Goal: Task Accomplishment & Management: Use online tool/utility

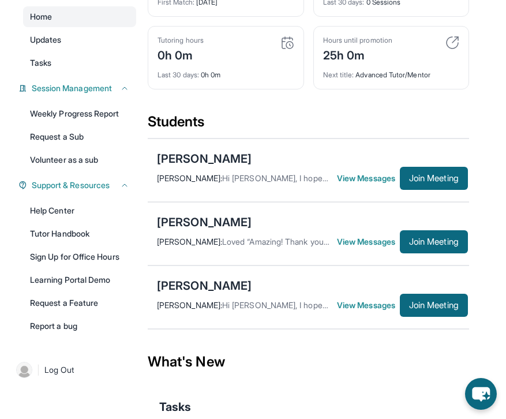
scroll to position [145, 0]
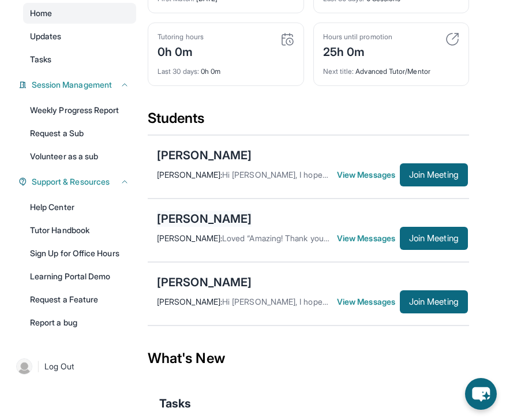
click at [201, 226] on div "[PERSON_NAME]" at bounding box center [204, 218] width 95 height 16
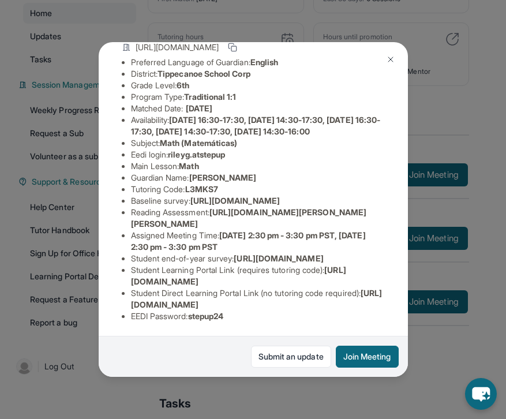
scroll to position [127, 0]
drag, startPoint x: 213, startPoint y: 223, endPoint x: 391, endPoint y: 252, distance: 180.0
click at [391, 252] on div "[PERSON_NAME] Guardian: [PERSON_NAME] Student Information [URL][DOMAIN_NAME] Pr…" at bounding box center [253, 209] width 309 height 335
copy li "[URL][DOMAIN_NAME][PERSON_NAME][PERSON_NAME]"
click at [214, 224] on li "Reading Assessment : [URL][DOMAIN_NAME][PERSON_NAME][PERSON_NAME]" at bounding box center [258, 217] width 254 height 23
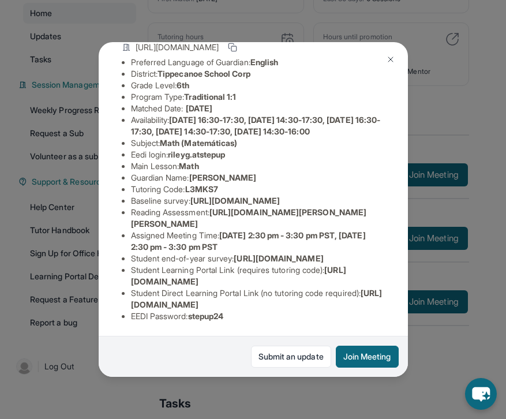
drag, startPoint x: 214, startPoint y: 224, endPoint x: 362, endPoint y: 244, distance: 149.0
click at [362, 229] on li "Reading Assessment : [URL][DOMAIN_NAME][PERSON_NAME][PERSON_NAME]" at bounding box center [258, 217] width 254 height 23
copy li "[URL][DOMAIN_NAME][PERSON_NAME][PERSON_NAME]"
click at [193, 224] on li "Reading Assessment : [URL][DOMAIN_NAME][PERSON_NAME][PERSON_NAME]" at bounding box center [258, 217] width 254 height 23
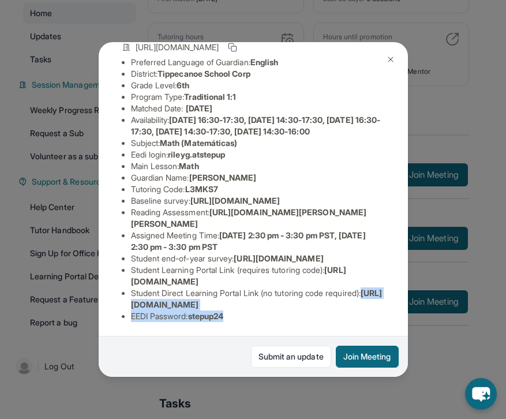
drag, startPoint x: 132, startPoint y: 303, endPoint x: 393, endPoint y: 312, distance: 260.8
click at [393, 312] on div "[PERSON_NAME] Guardian: [PERSON_NAME] Student Information [URL][DOMAIN_NAME] Pr…" at bounding box center [253, 209] width 309 height 335
copy ul "[URL][DOMAIN_NAME] EEDI Password : stepup24"
click at [295, 305] on span "[URL][DOMAIN_NAME]" at bounding box center [256, 298] width 251 height 21
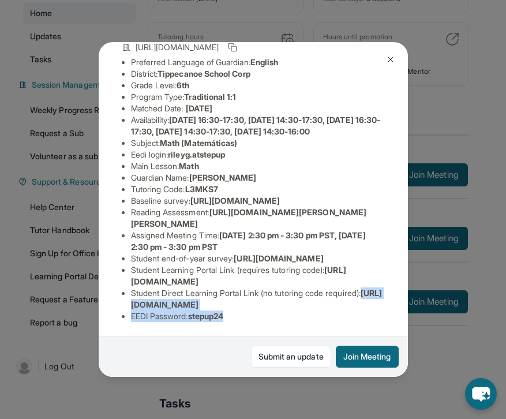
drag, startPoint x: 129, startPoint y: 303, endPoint x: 236, endPoint y: 306, distance: 107.3
click at [236, 306] on div "[PERSON_NAME] Guardian: [PERSON_NAME] Student Information [URL][DOMAIN_NAME] Pr…" at bounding box center [253, 209] width 309 height 335
copy span "[URL][DOMAIN_NAME]"
click at [250, 253] on span "[URL][DOMAIN_NAME]" at bounding box center [278, 258] width 89 height 10
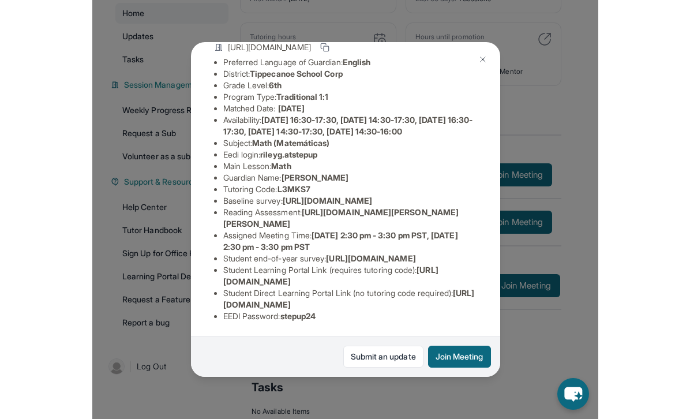
scroll to position [98, 0]
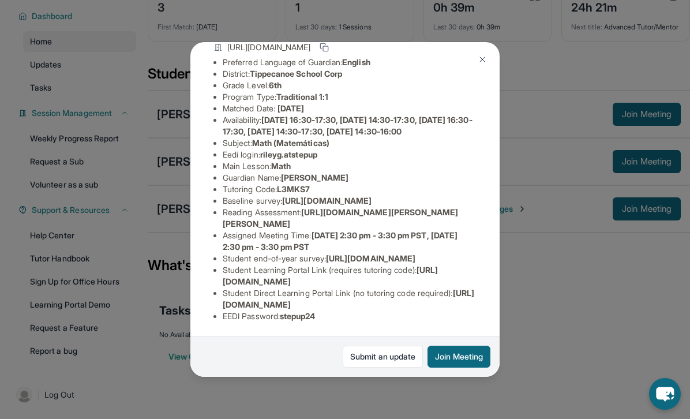
click at [477, 58] on img at bounding box center [481, 59] width 9 height 9
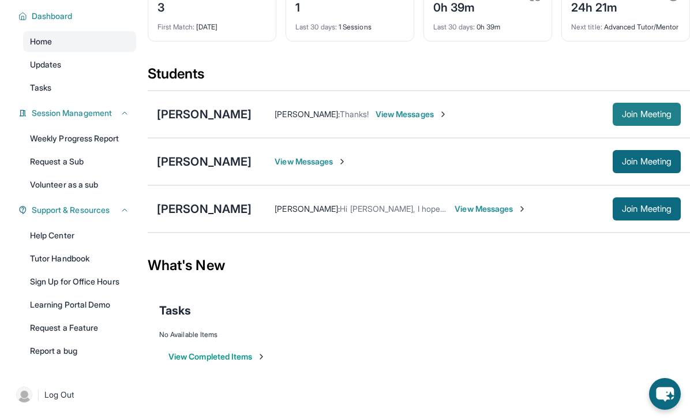
click at [505, 118] on span "Join Meeting" at bounding box center [647, 114] width 50 height 7
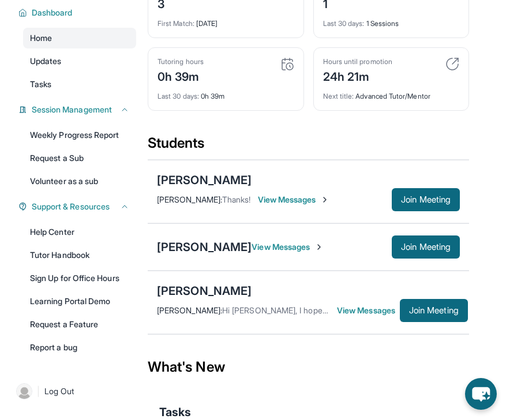
scroll to position [121, 0]
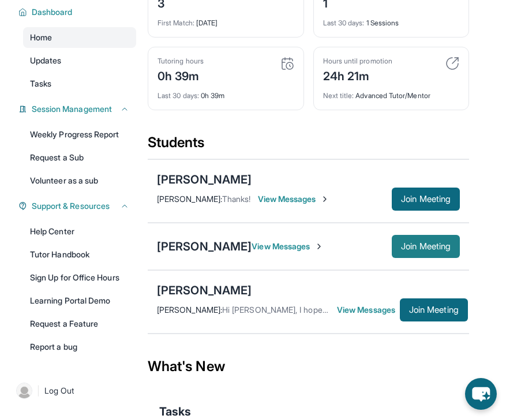
click at [427, 258] on button "Join Meeting" at bounding box center [426, 246] width 68 height 23
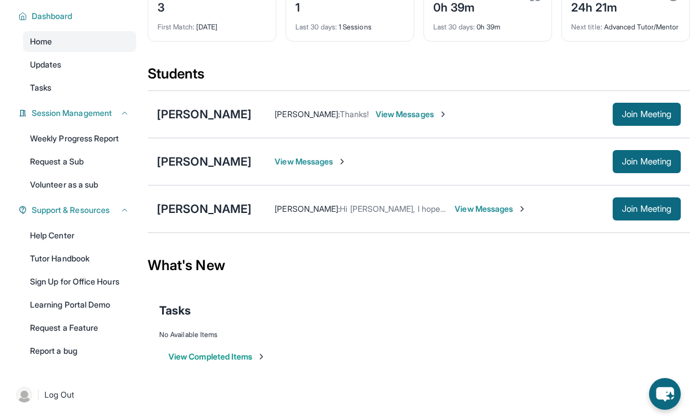
scroll to position [0, 0]
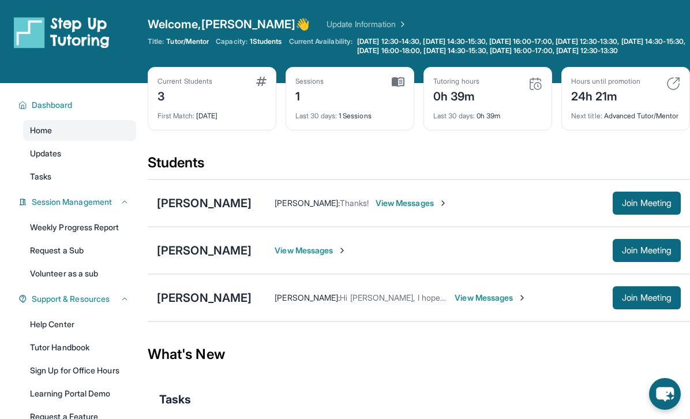
click at [356, 179] on div "Students" at bounding box center [419, 165] width 542 height 25
click at [484, 153] on div "Current Students 3 First Match : [DATE] Sessions 1 Last 30 days : 1 Sessions Tu…" at bounding box center [419, 110] width 542 height 86
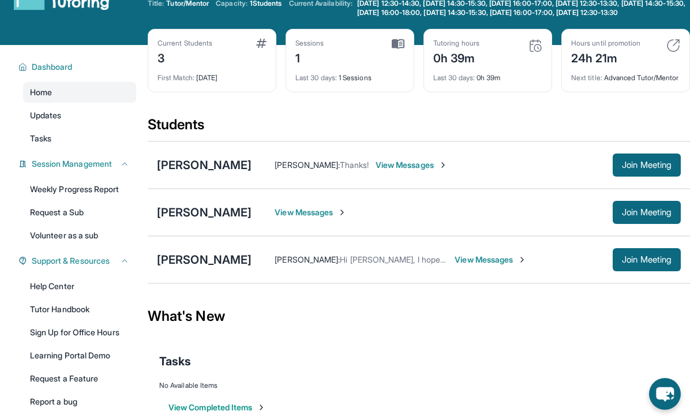
scroll to position [43, 0]
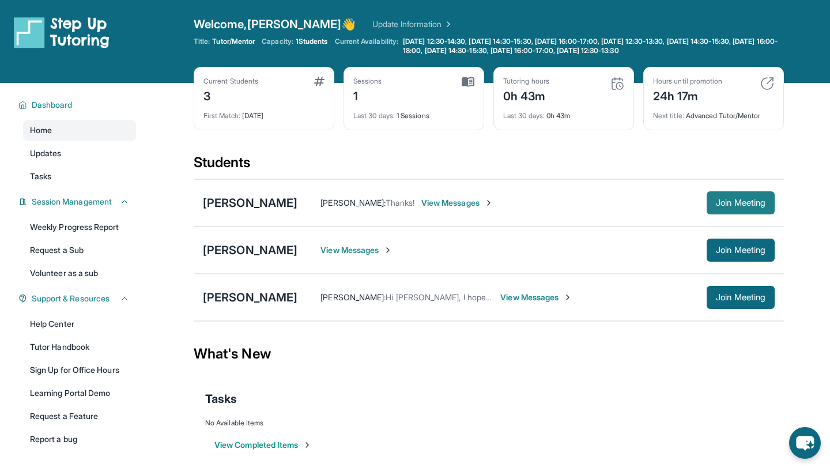
click at [738, 206] on span "Join Meeting" at bounding box center [741, 203] width 50 height 7
click at [727, 212] on button "Join Meeting" at bounding box center [741, 202] width 68 height 23
click at [733, 250] on span "Join Meeting" at bounding box center [741, 250] width 50 height 7
